Goal: Communication & Community: Answer question/provide support

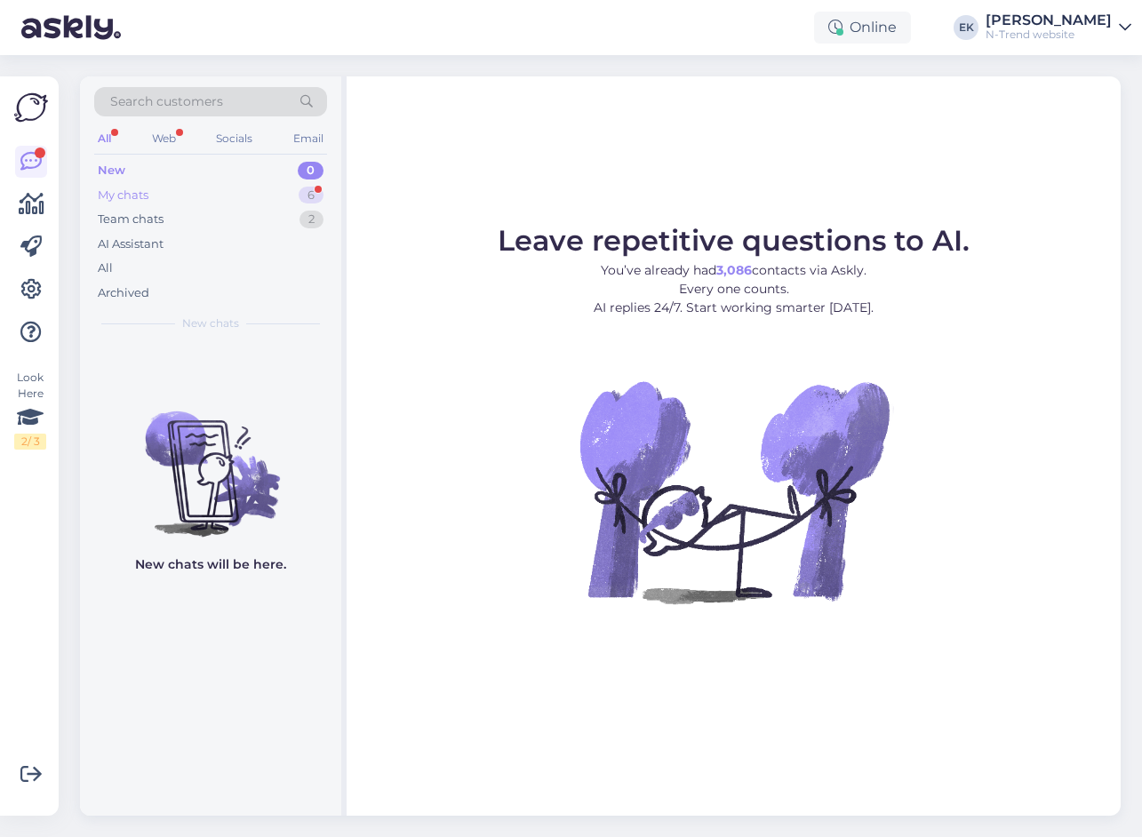
click at [132, 196] on div "My chats" at bounding box center [123, 196] width 51 height 18
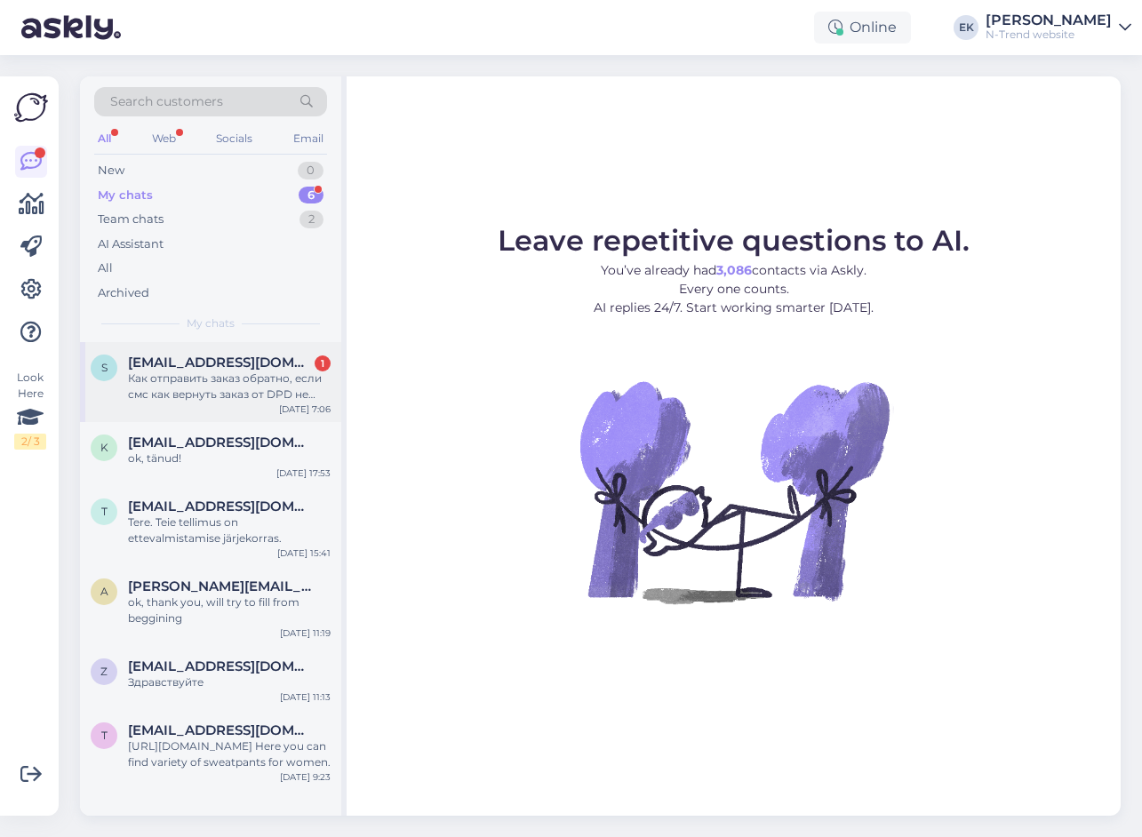
click at [233, 389] on div "Как отправить заказ обратно, если смс как вернуть заказ от DPD не пришло" at bounding box center [229, 387] width 203 height 32
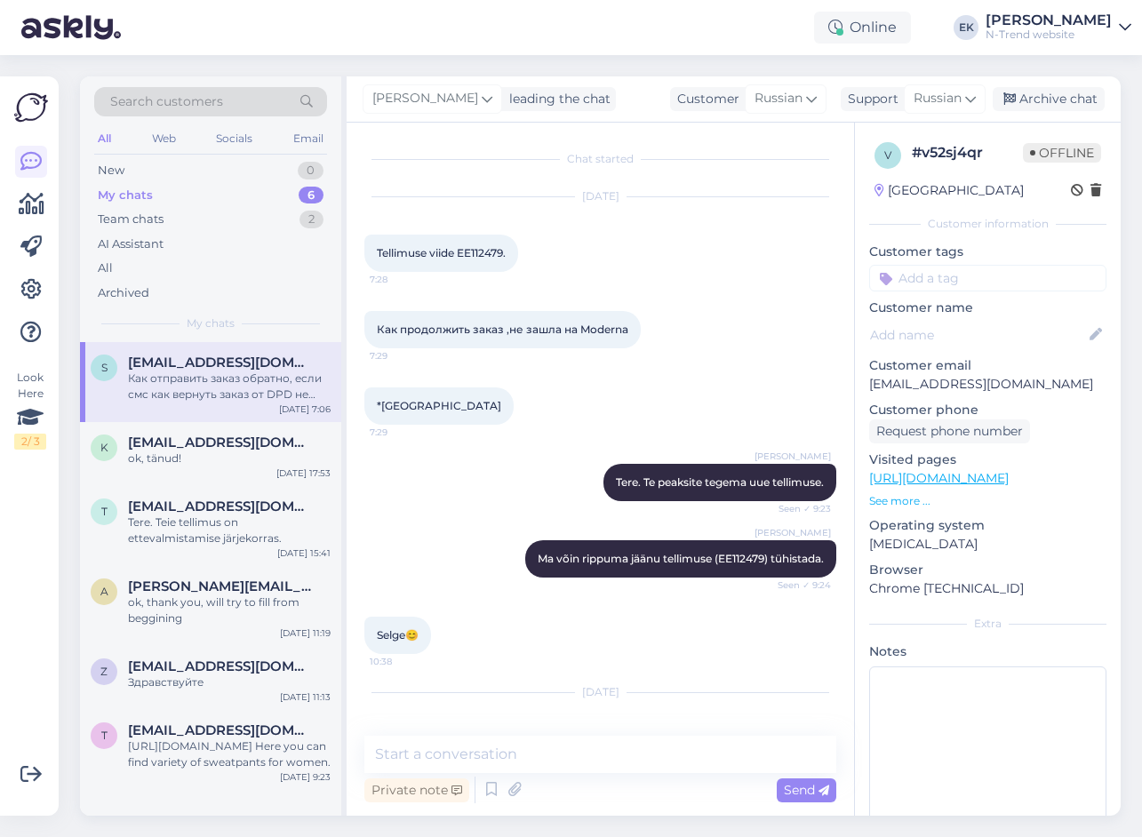
scroll to position [84, 0]
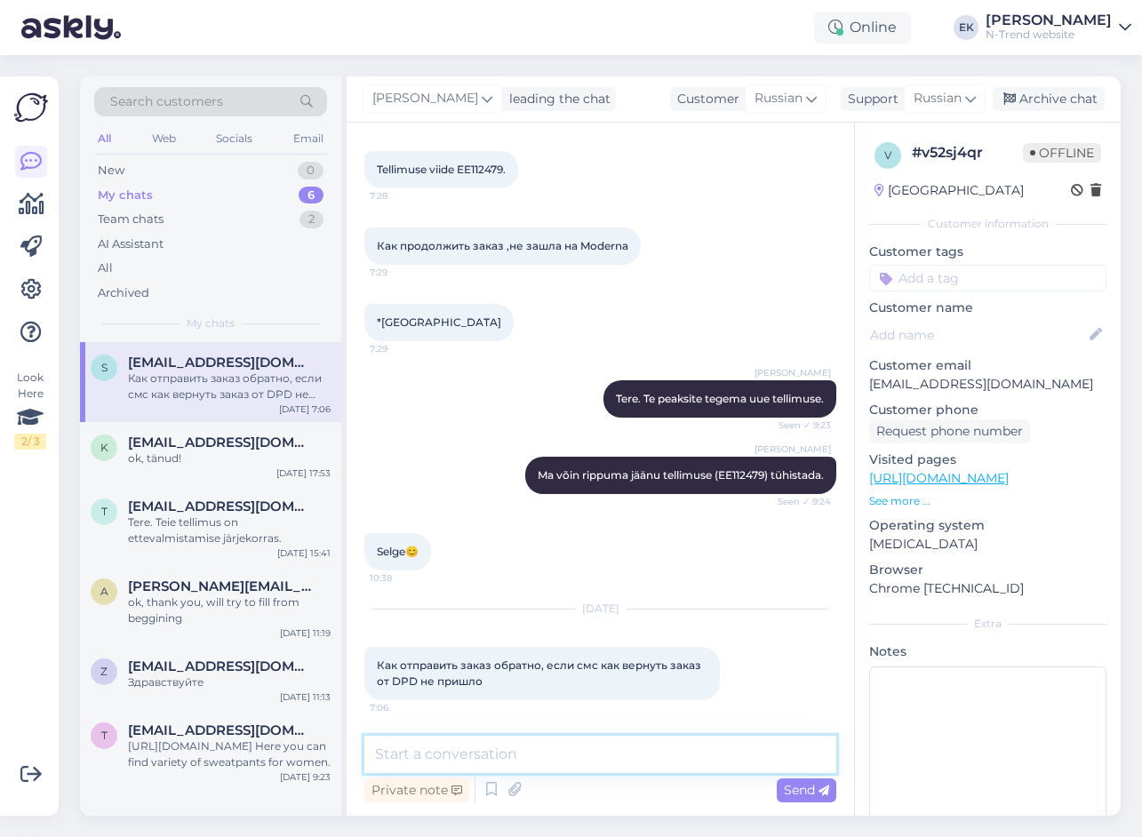
click at [523, 753] on textarea at bounding box center [601, 754] width 472 height 37
click at [444, 749] on textarea at bounding box center [601, 754] width 472 height 37
paste textarea "Попросите у ДПД чтобы они прислали вам новую смс"
click at [509, 757] on textarea "Попросите у ДПД чтобы они прислали вам новую смс" at bounding box center [601, 754] width 472 height 37
click at [800, 758] on textarea "Попросите у DPD чтобы они прислали вам новую смс" at bounding box center [601, 754] width 472 height 37
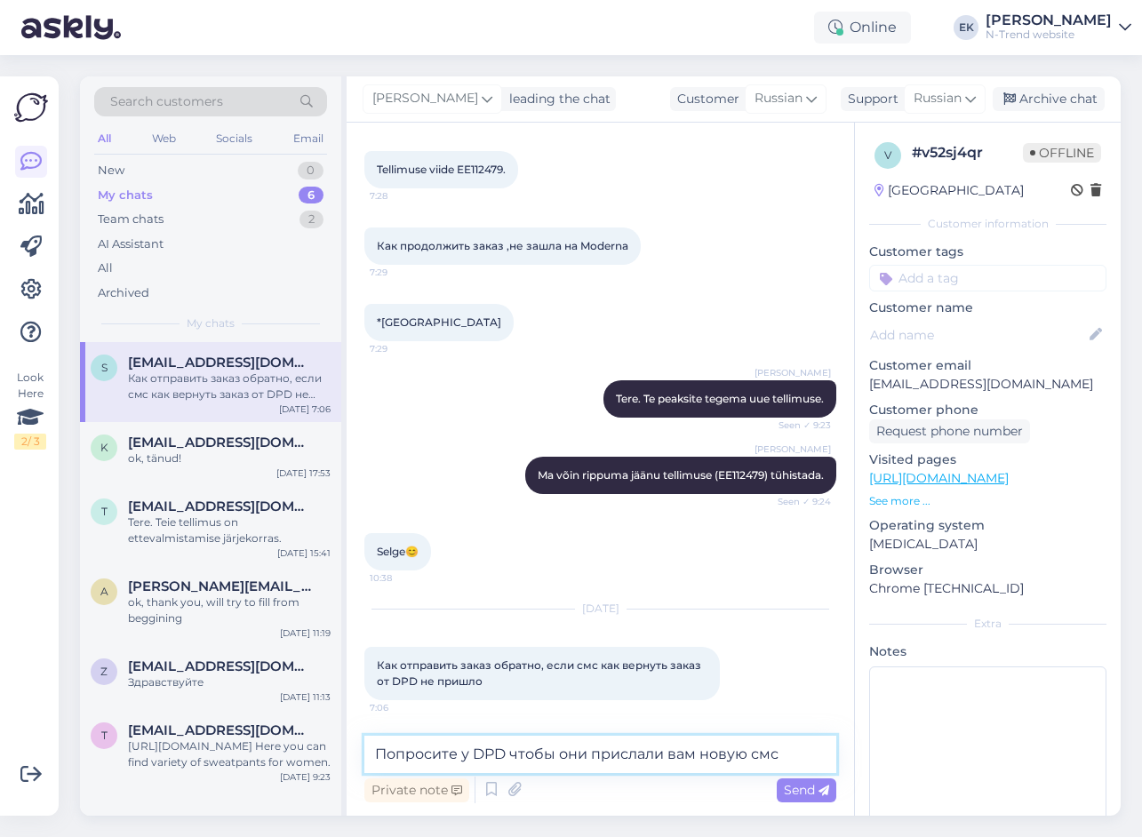
type textarea "Попросите у DPD чтобы они прислали вам новую смс."
